Goal: Use online tool/utility: Utilize a website feature to perform a specific function

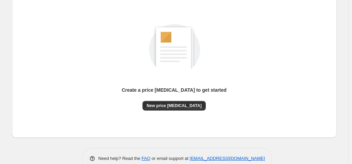
scroll to position [77, 0]
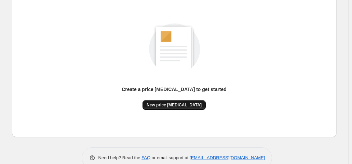
click at [181, 109] on button "New price change job" at bounding box center [174, 106] width 63 height 10
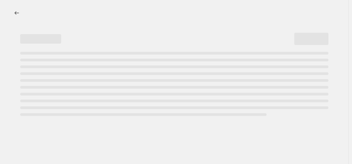
select select "percentage"
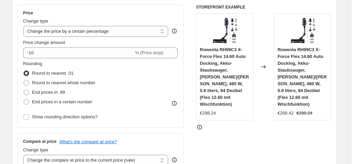
scroll to position [123, 0]
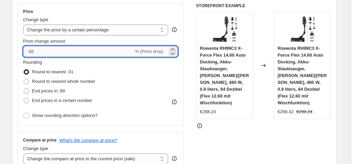
click at [67, 53] on input "-10" at bounding box center [78, 51] width 110 height 11
type input "-1"
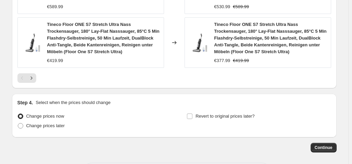
scroll to position [590, 0]
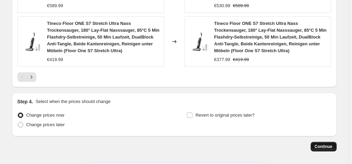
type input "25"
click at [334, 142] on button "Continue" at bounding box center [324, 147] width 26 height 10
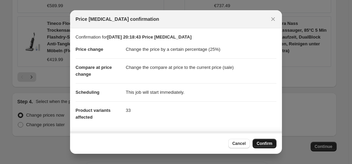
click at [263, 146] on span "Confirm" at bounding box center [265, 143] width 16 height 5
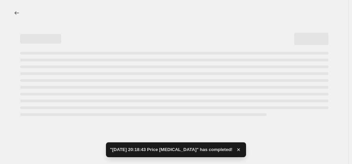
select select "percentage"
